Goal: Task Accomplishment & Management: Manage account settings

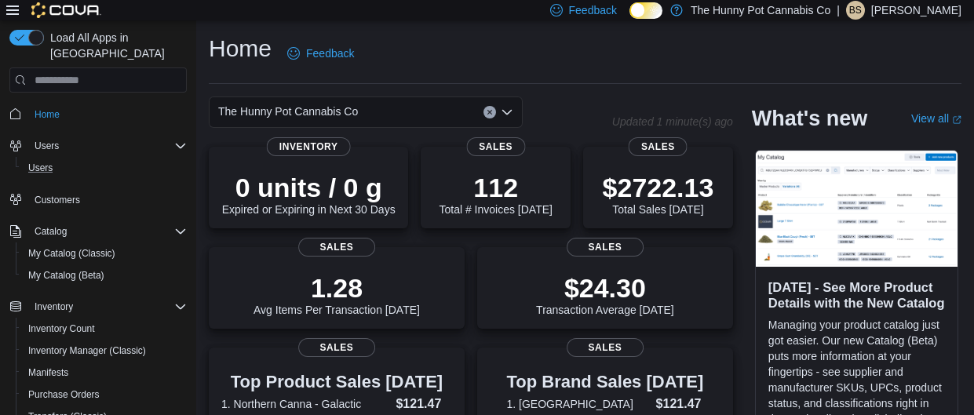
scroll to position [182, 0]
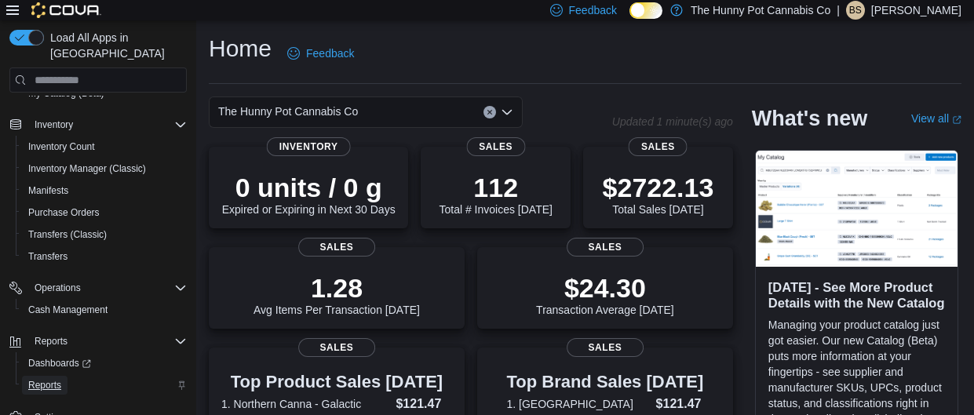
click at [39, 379] on span "Reports" at bounding box center [44, 385] width 33 height 13
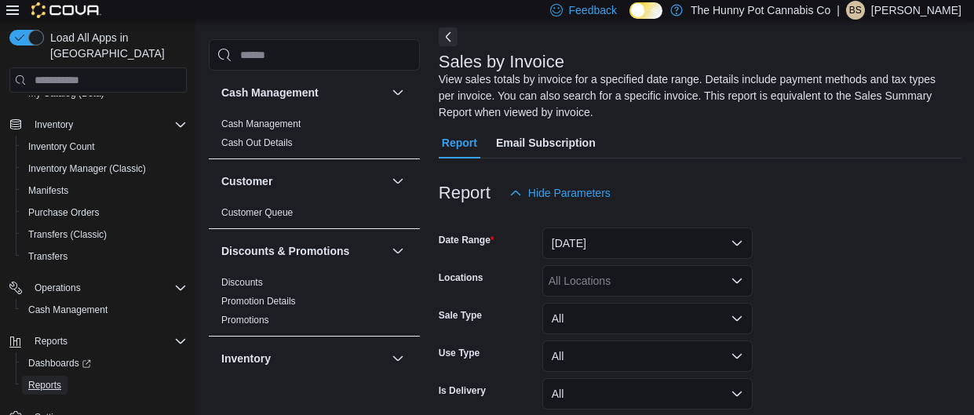
scroll to position [214, 0]
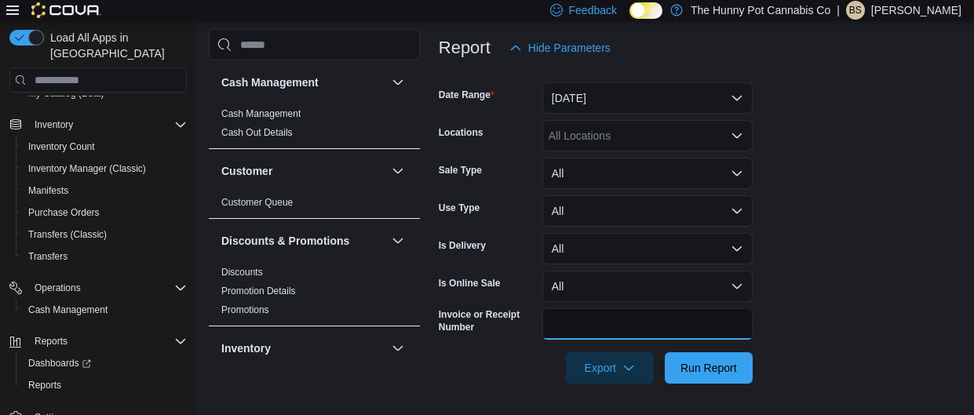
click at [586, 333] on input "Invoice or Receipt Number" at bounding box center [647, 323] width 210 height 31
type input "**********"
click at [664, 352] on button "Run Report" at bounding box center [708, 367] width 88 height 31
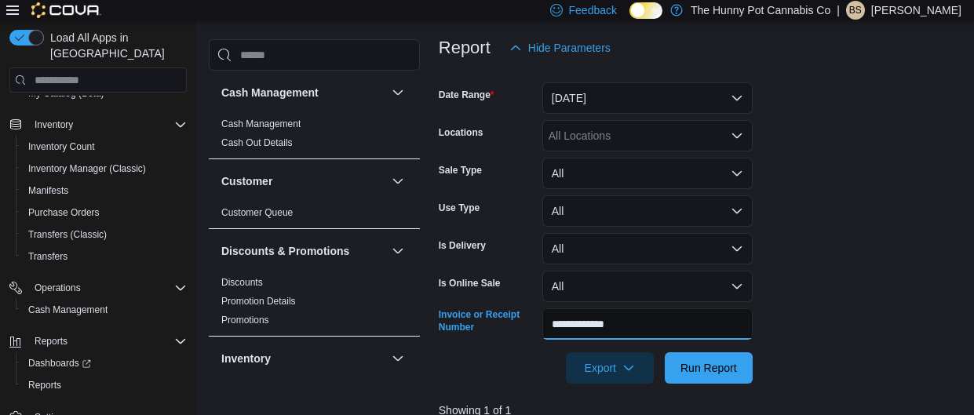
scroll to position [506, 0]
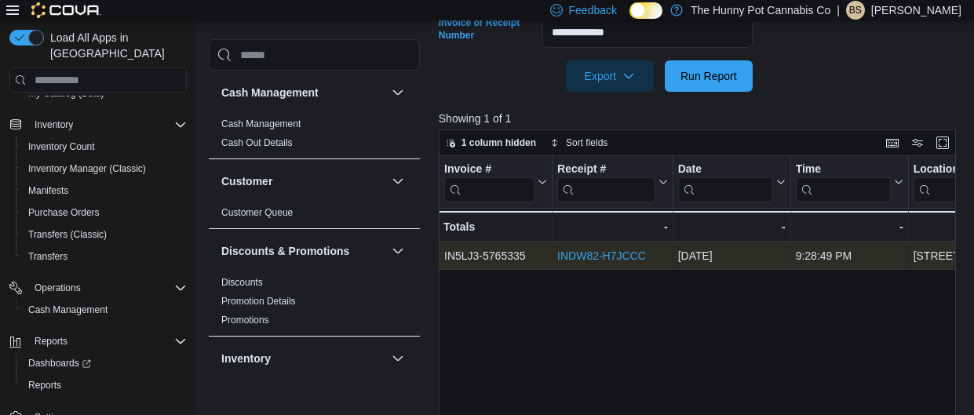
click at [622, 258] on link "INDW82-H7JCCC" at bounding box center [601, 256] width 89 height 13
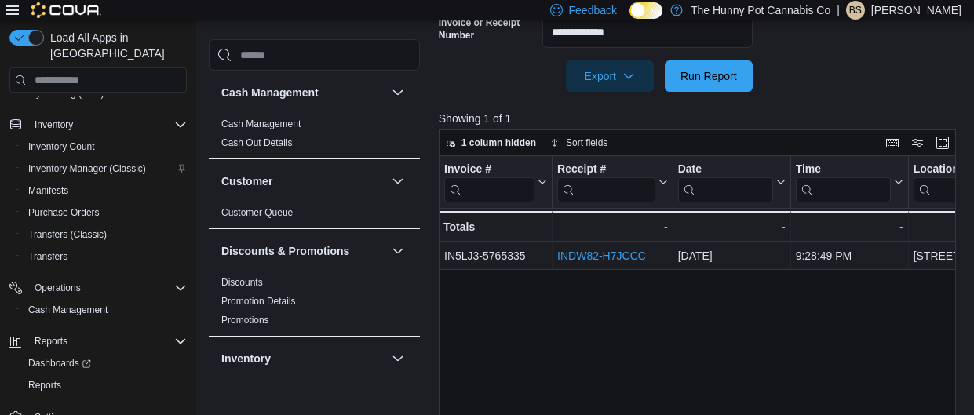
scroll to position [0, 0]
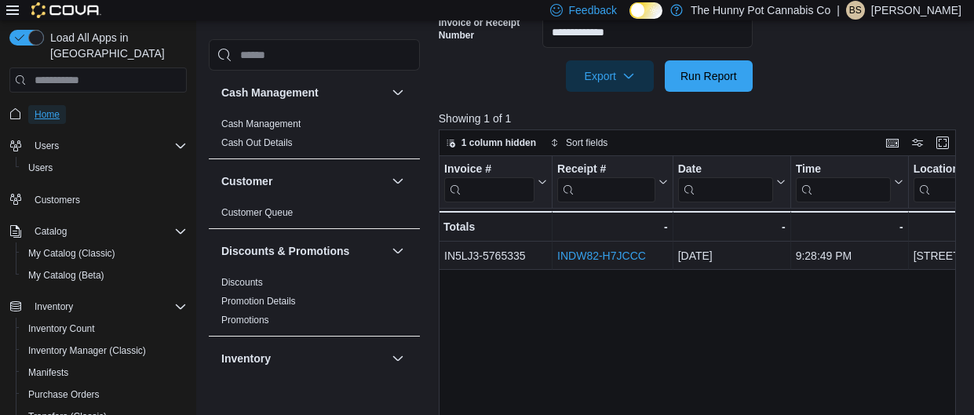
click at [51, 108] on span "Home" at bounding box center [47, 114] width 25 height 13
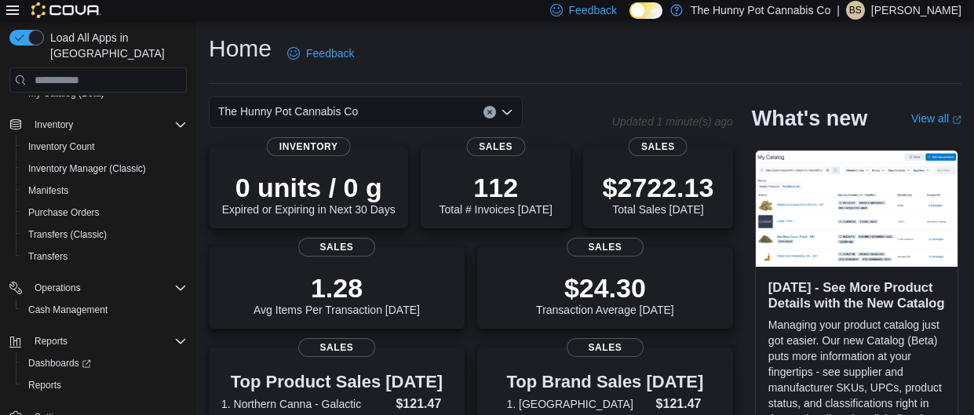
scroll to position [180, 0]
click at [49, 381] on span "Reports" at bounding box center [44, 387] width 33 height 13
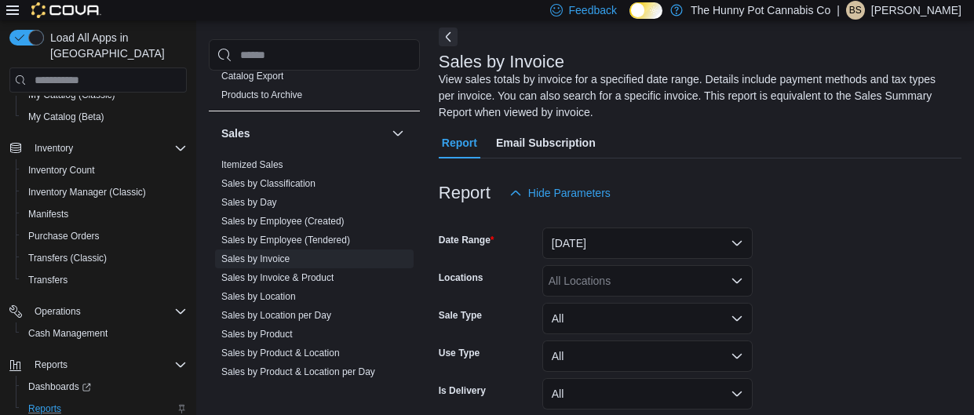
scroll to position [948, 0]
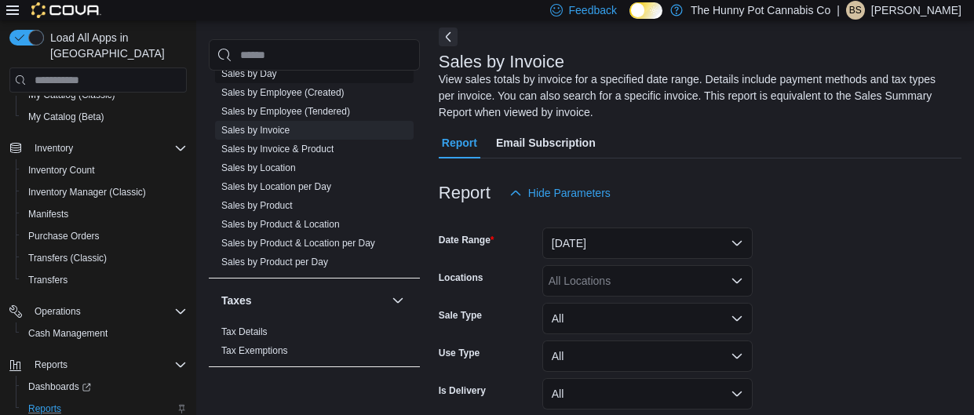
click at [252, 74] on link "Sales by Day" at bounding box center [249, 73] width 56 height 11
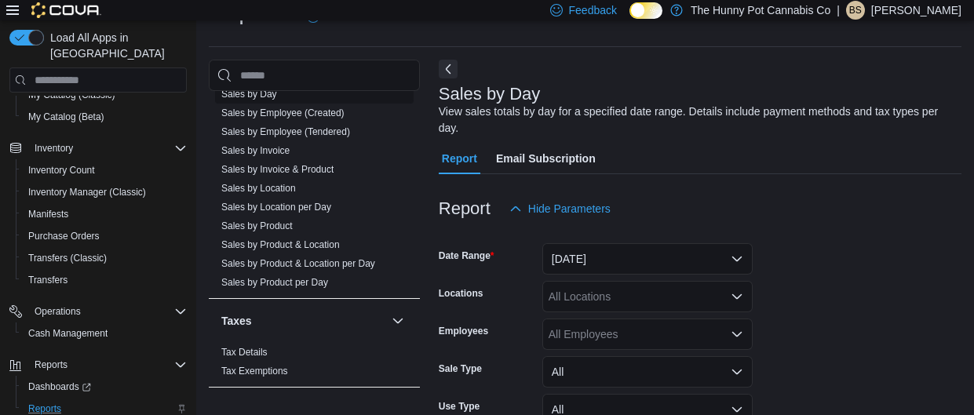
scroll to position [53, 0]
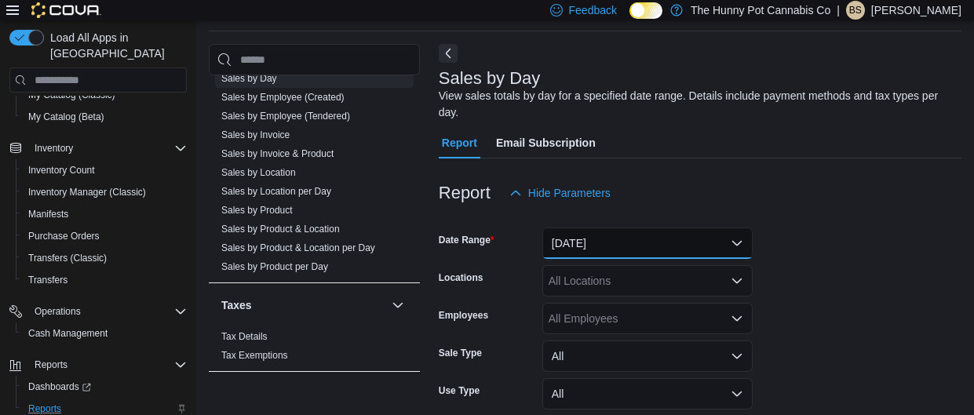
click at [662, 232] on button "Yesterday" at bounding box center [647, 243] width 210 height 31
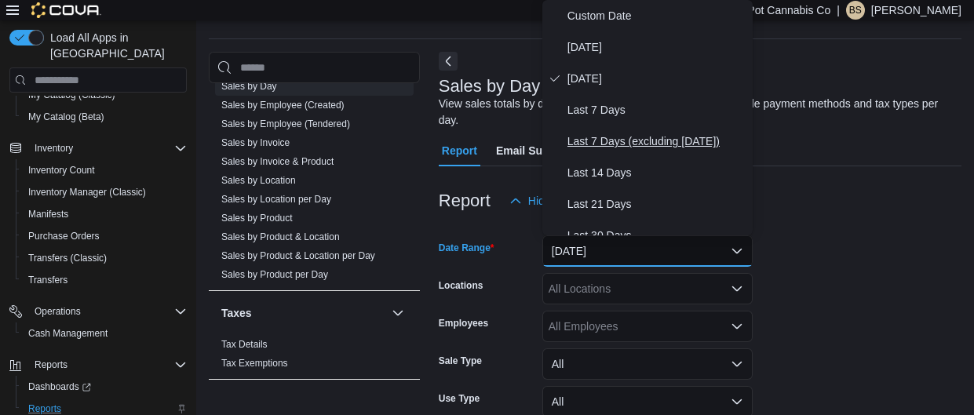
scroll to position [235, 0]
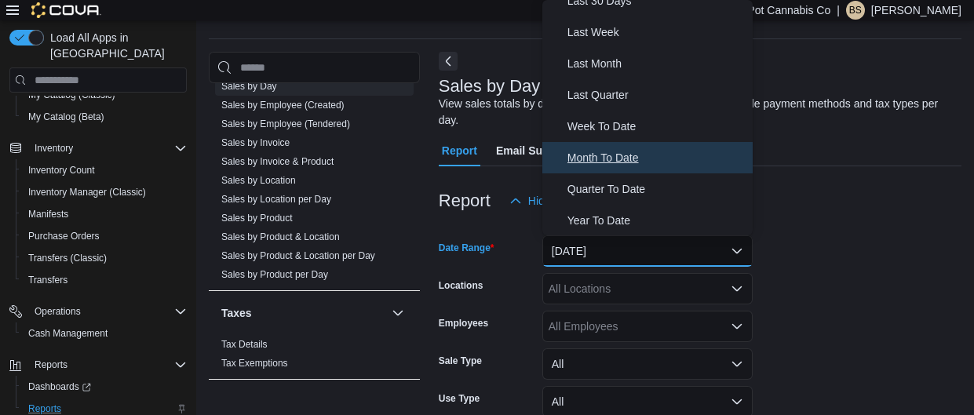
click at [634, 158] on span "Month To Date" at bounding box center [656, 157] width 179 height 19
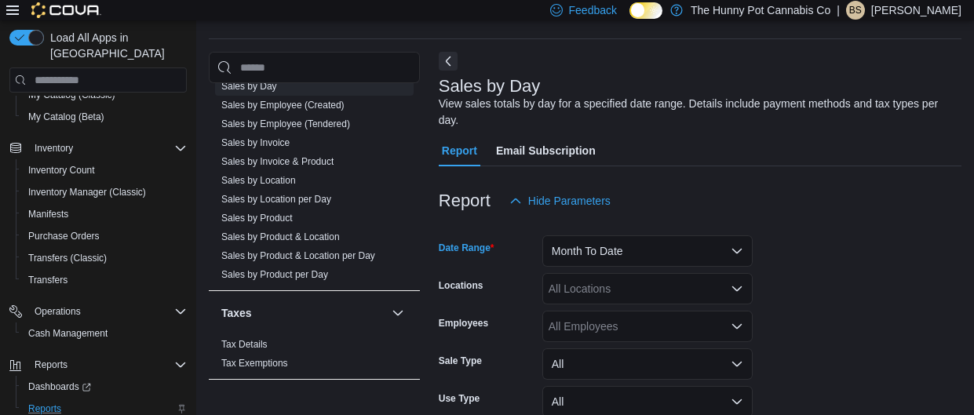
click at [791, 233] on div at bounding box center [700, 226] width 522 height 19
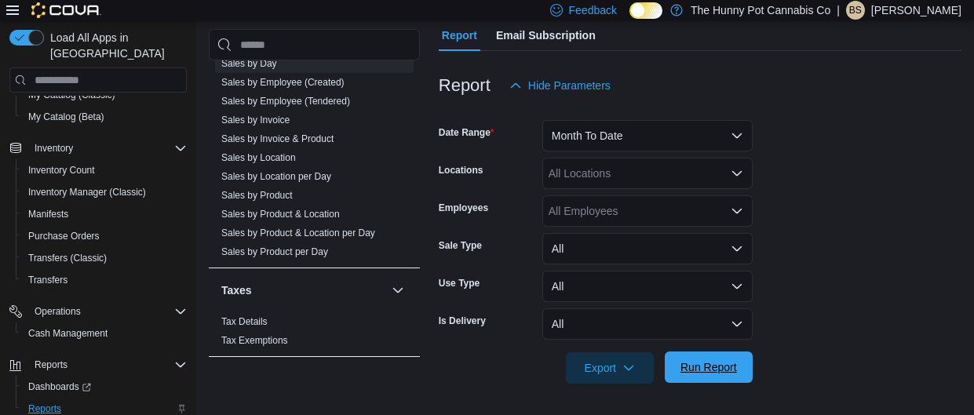
click at [704, 370] on span "Run Report" at bounding box center [708, 367] width 56 height 16
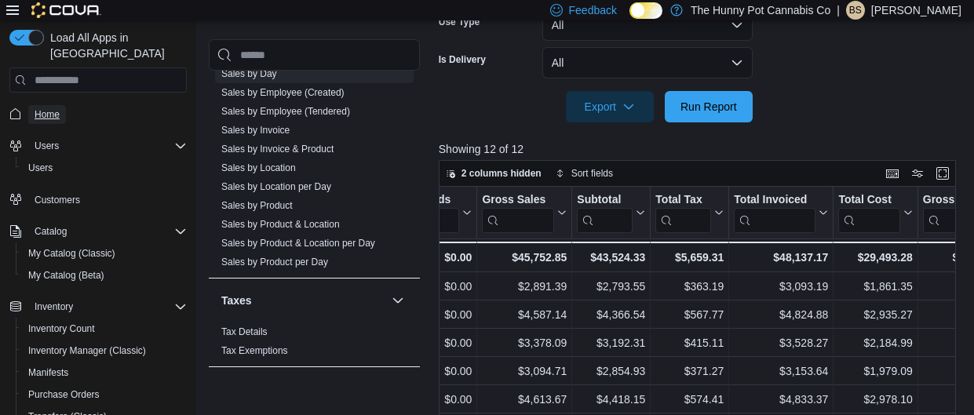
click at [52, 108] on span "Home" at bounding box center [47, 114] width 25 height 13
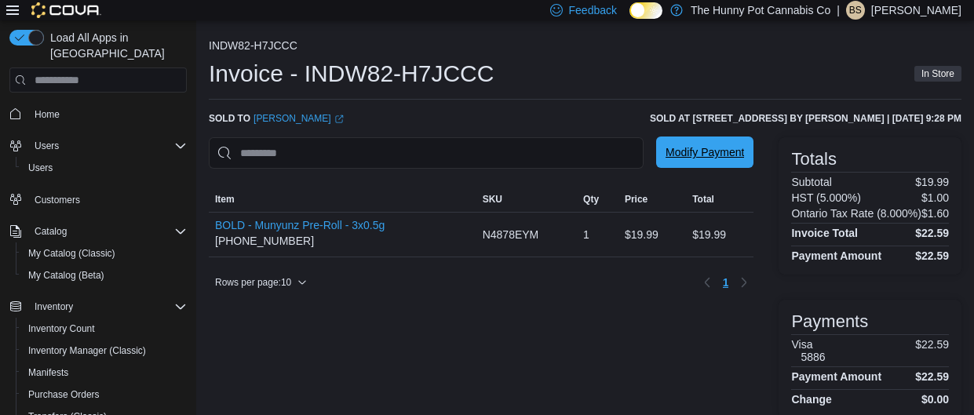
click at [699, 146] on span "Modify Payment" at bounding box center [704, 152] width 78 height 16
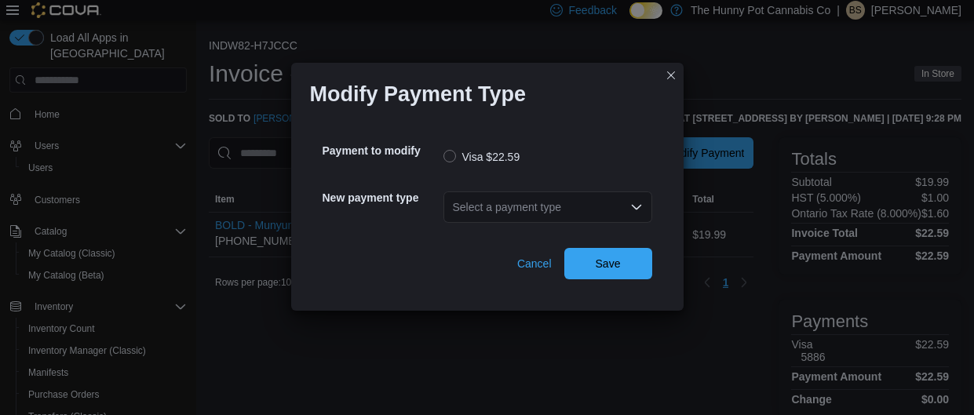
click at [582, 208] on div "Select a payment type" at bounding box center [547, 206] width 209 height 31
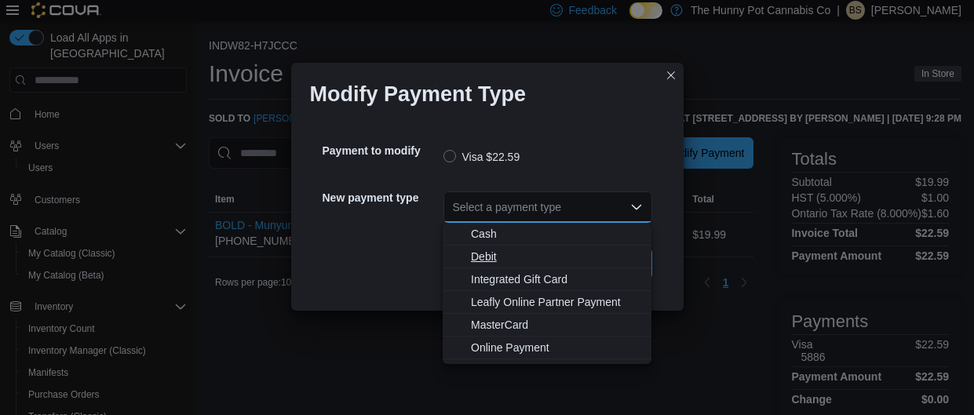
click at [555, 247] on button "Debit" at bounding box center [546, 257] width 209 height 23
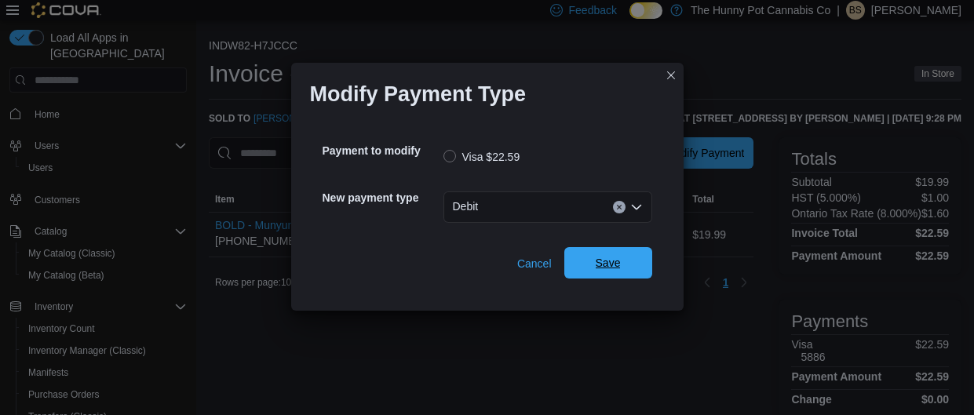
click at [602, 265] on span "Save" at bounding box center [607, 263] width 25 height 16
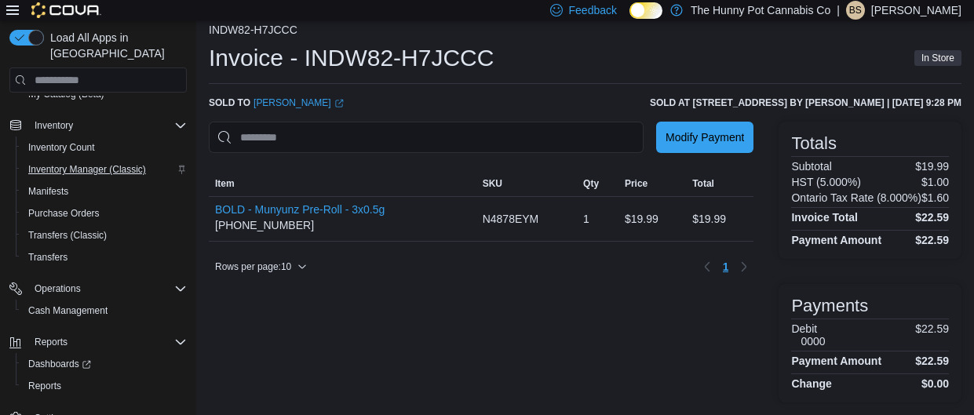
scroll to position [182, 0]
click at [77, 304] on span "Cash Management" at bounding box center [67, 310] width 79 height 13
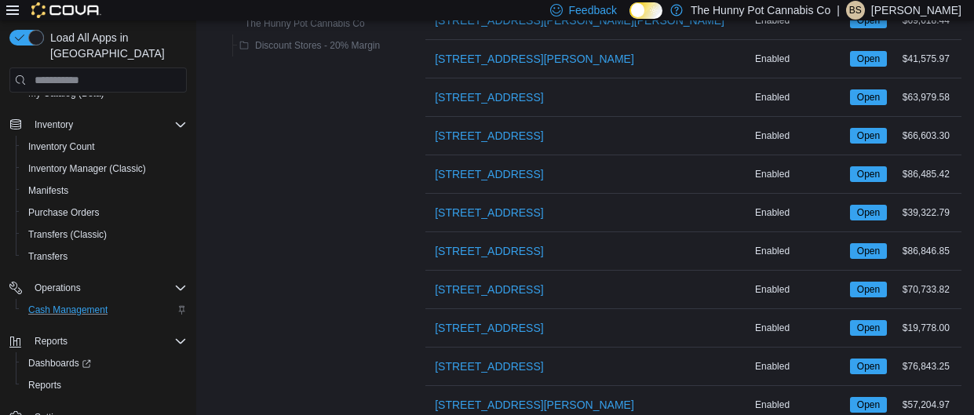
scroll to position [1121, 0]
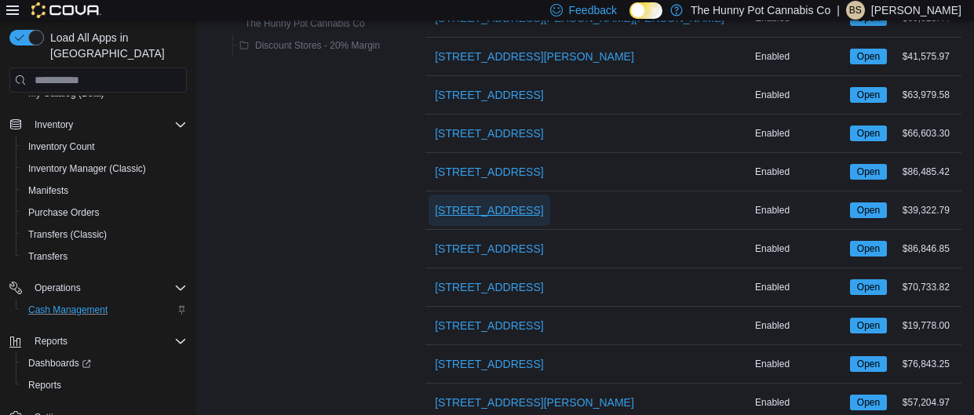
click at [460, 202] on span "[STREET_ADDRESS]" at bounding box center [489, 210] width 108 height 16
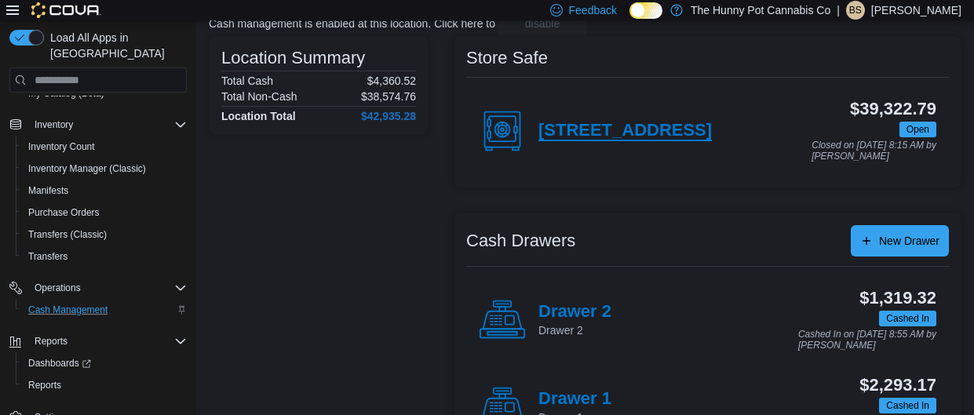
scroll to position [174, 0]
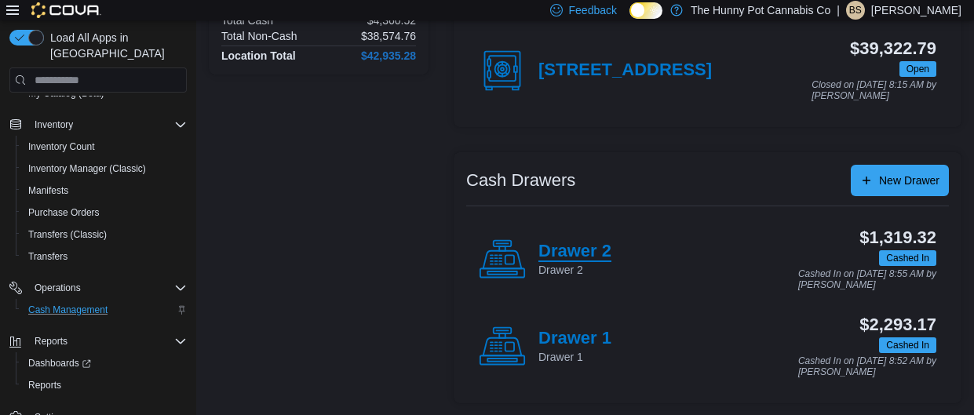
click at [565, 249] on h4 "Drawer 2" at bounding box center [574, 252] width 73 height 20
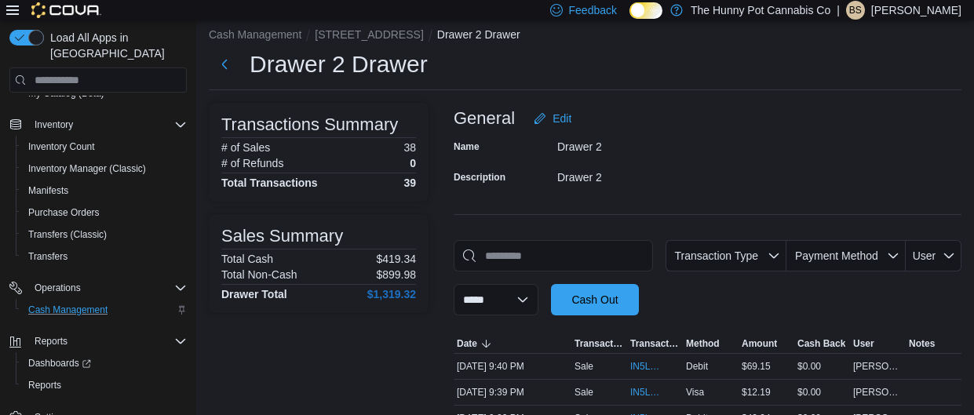
scroll to position [174, 0]
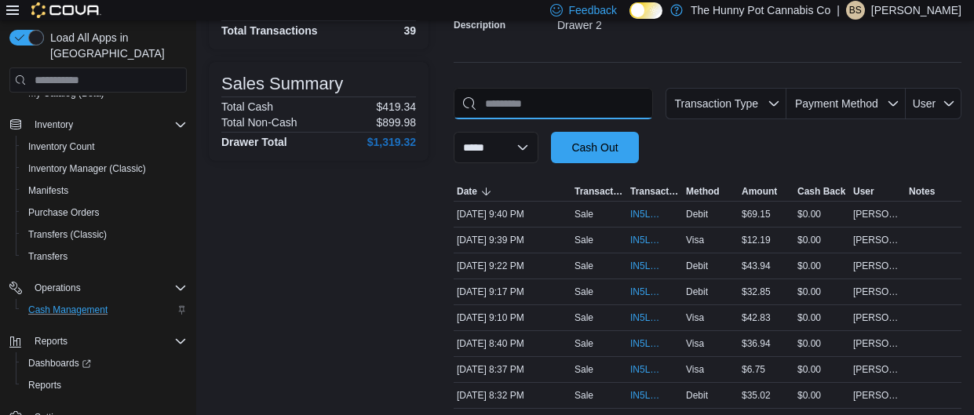
click at [518, 103] on input "This is a search bar. As you type, the results lower in the page will automatic…" at bounding box center [552, 103] width 199 height 31
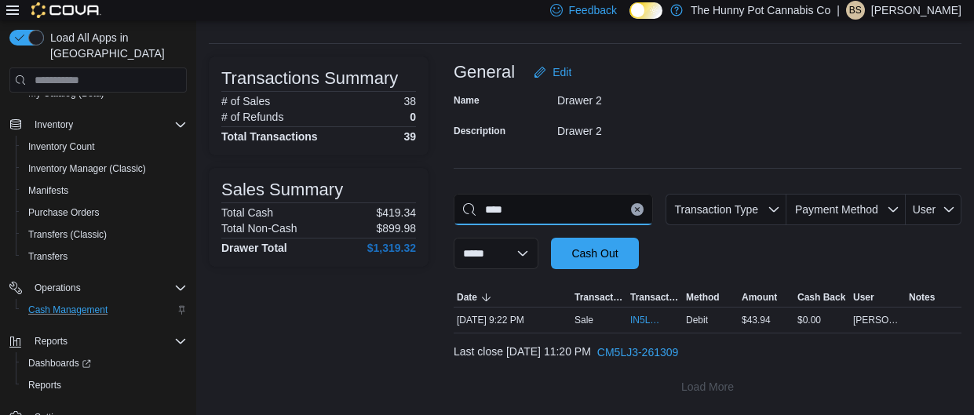
scroll to position [67, 0]
type input "****"
click at [647, 323] on span "IN5LJ3-5765290" at bounding box center [647, 321] width 34 height 13
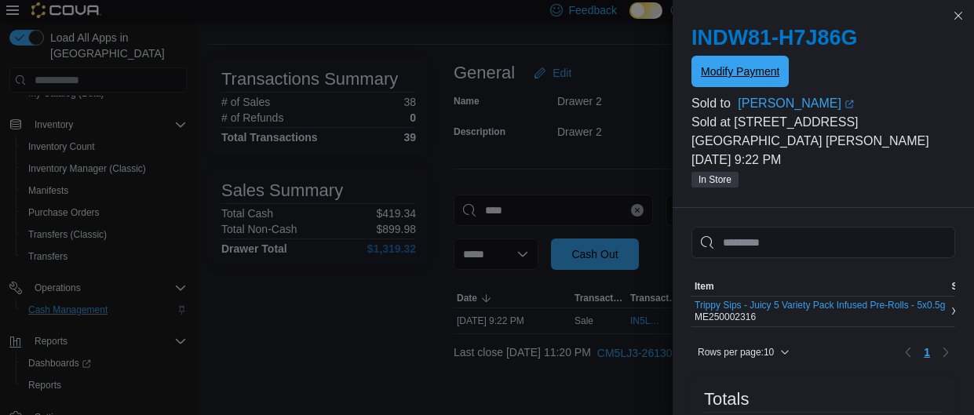
click at [725, 78] on span "Modify Payment" at bounding box center [740, 72] width 78 height 16
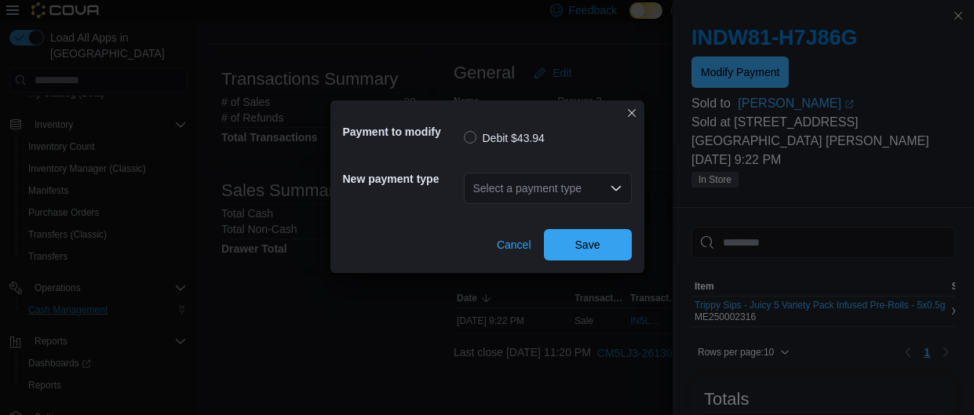
click at [519, 184] on div "Select a payment type" at bounding box center [548, 188] width 168 height 31
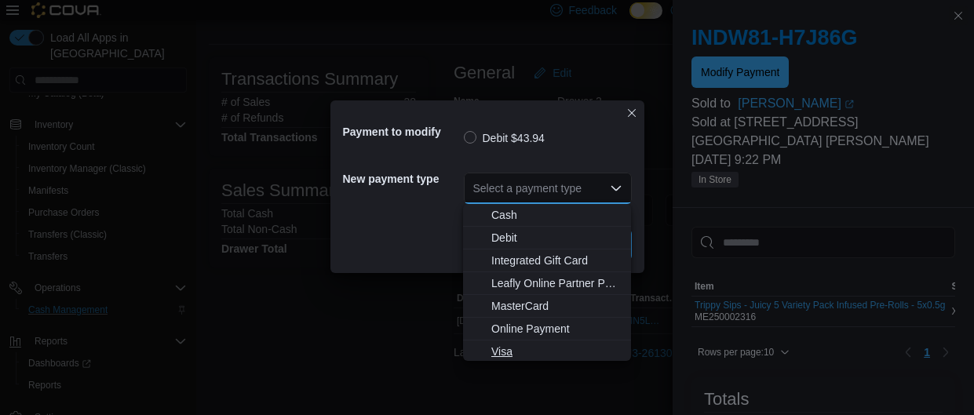
click at [514, 354] on span "Visa" at bounding box center [556, 352] width 130 height 16
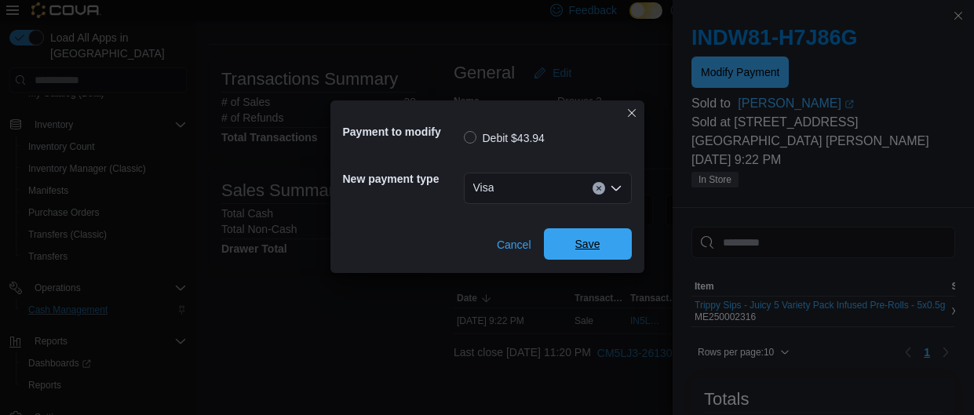
click at [588, 250] on span "Save" at bounding box center [587, 244] width 25 height 16
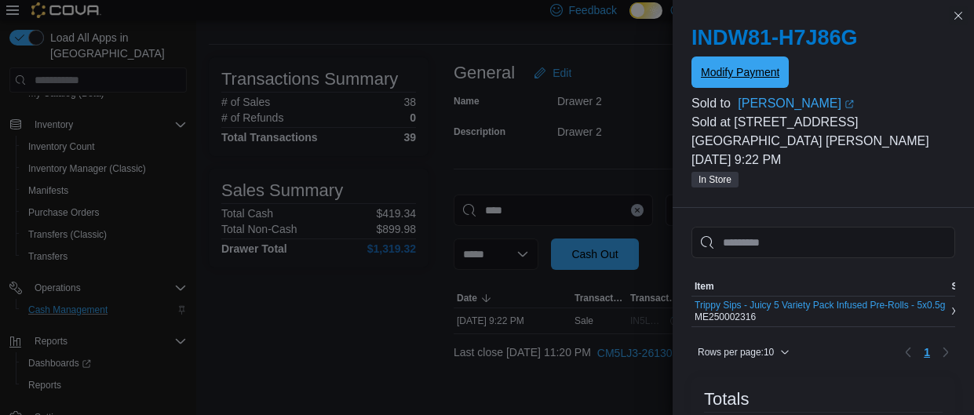
scroll to position [0, 0]
